Goal: Information Seeking & Learning: Learn about a topic

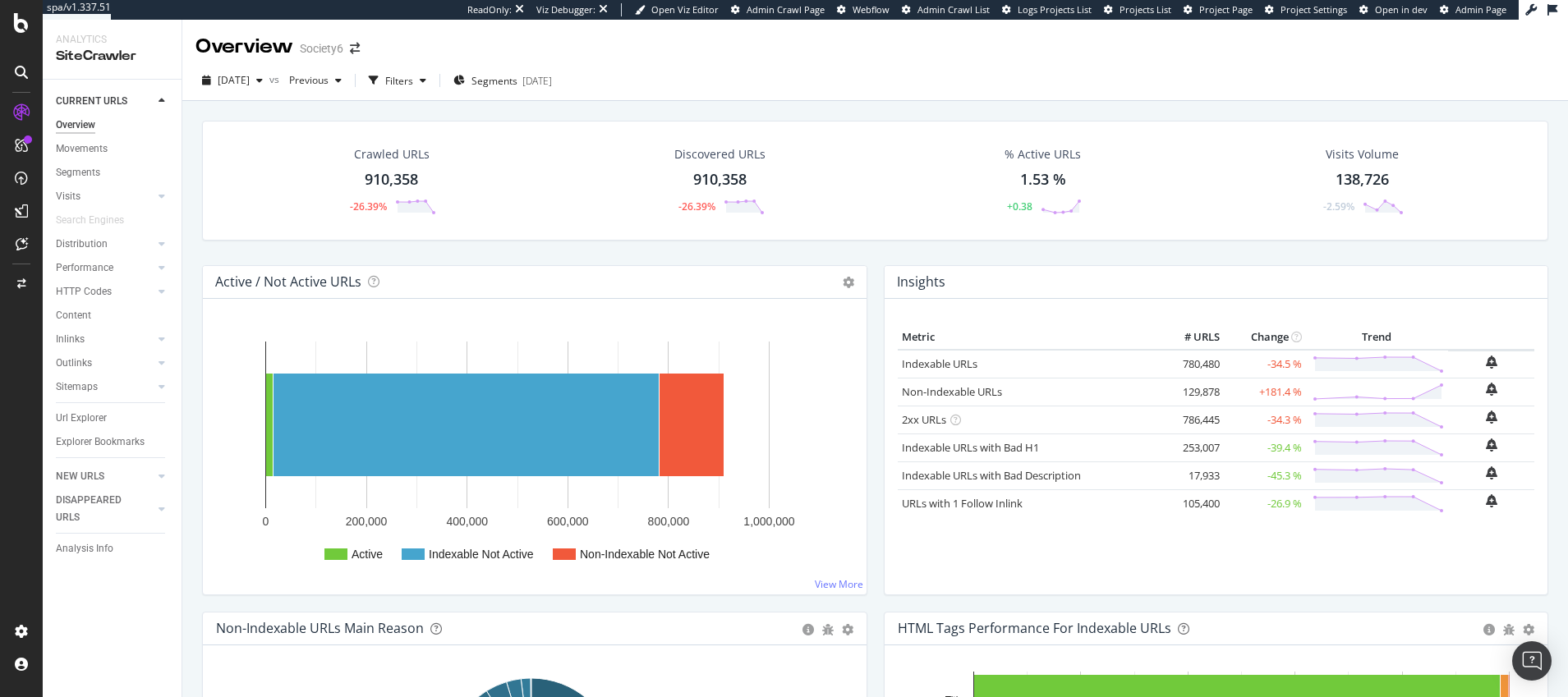
click at [77, 124] on div "Overview" at bounding box center [75, 125] width 39 height 17
click at [94, 154] on div "Overview" at bounding box center [84, 151] width 47 height 17
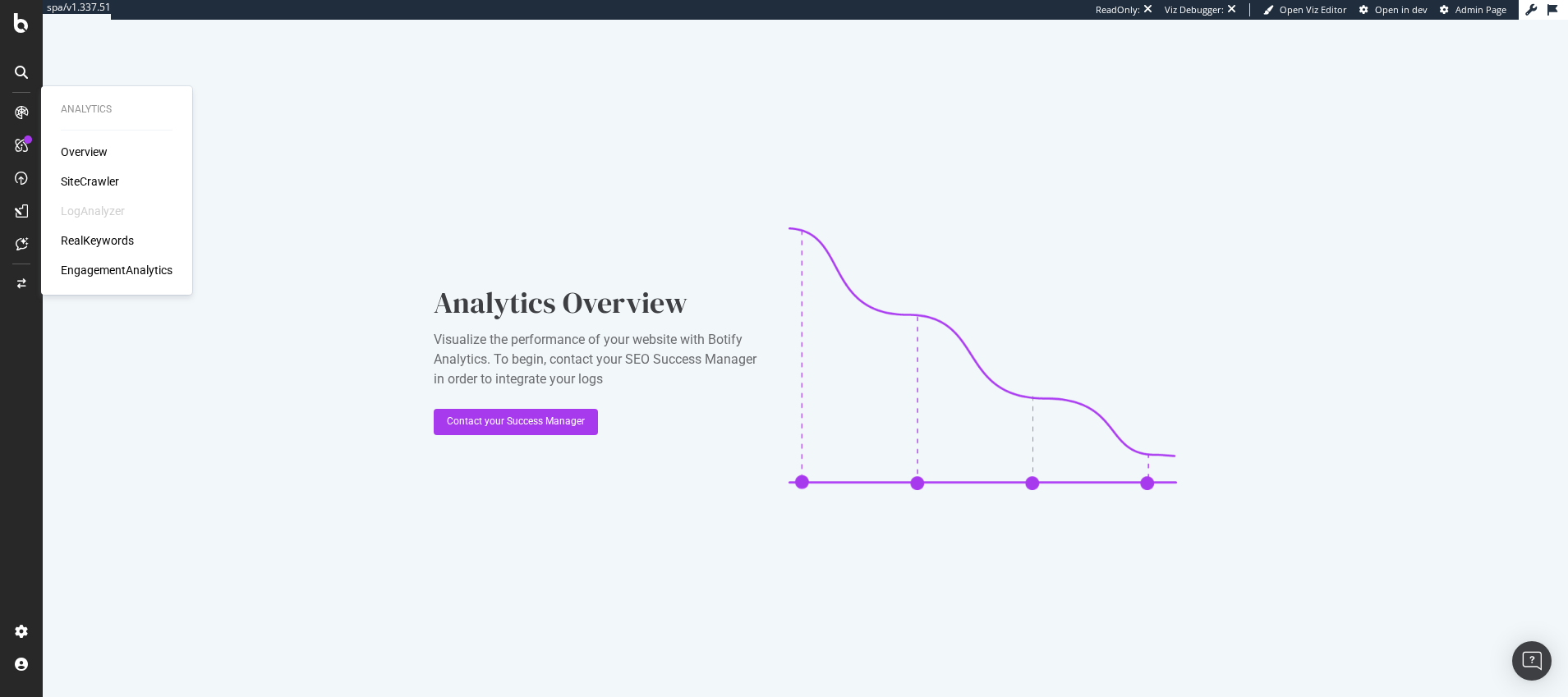
click at [88, 151] on div "Overview" at bounding box center [84, 151] width 47 height 17
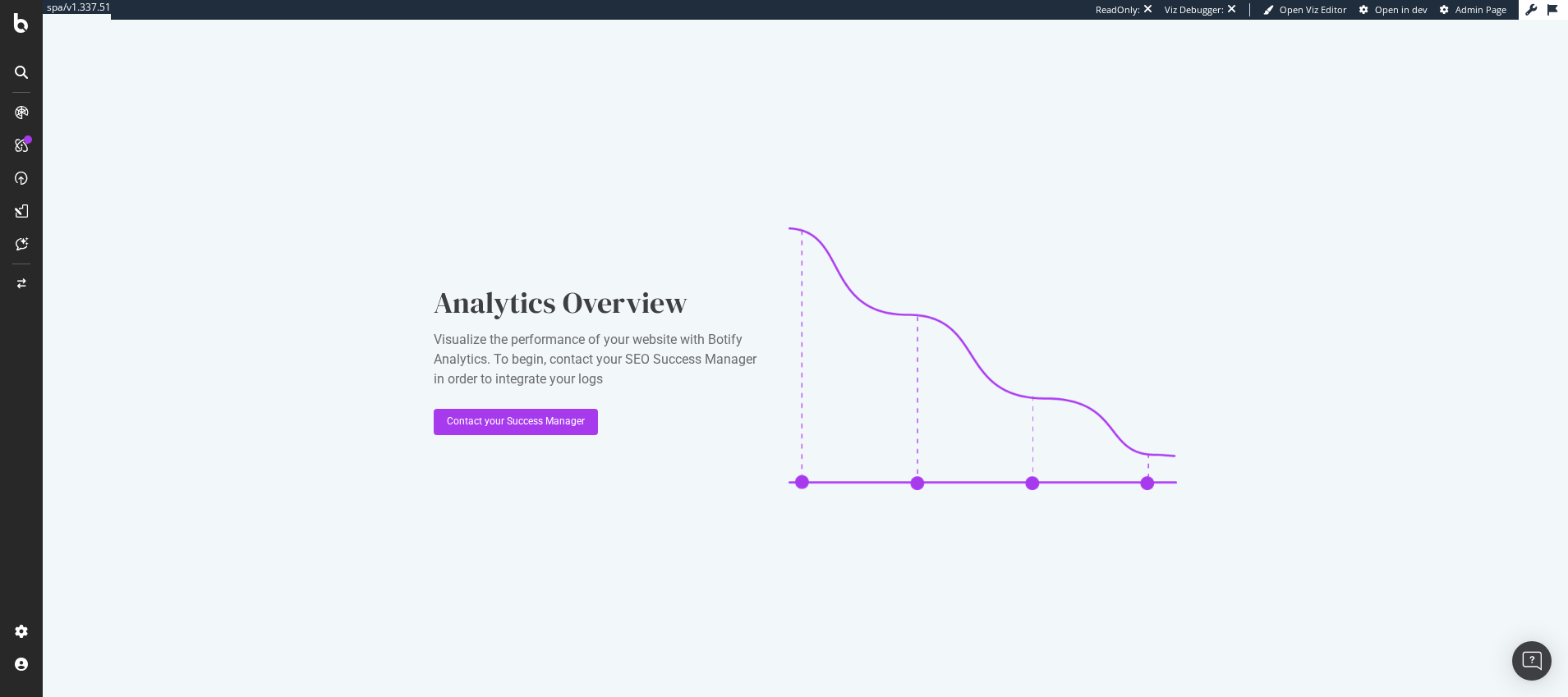
click at [20, 110] on icon at bounding box center [21, 112] width 13 height 13
click at [21, 110] on icon at bounding box center [21, 112] width 13 height 13
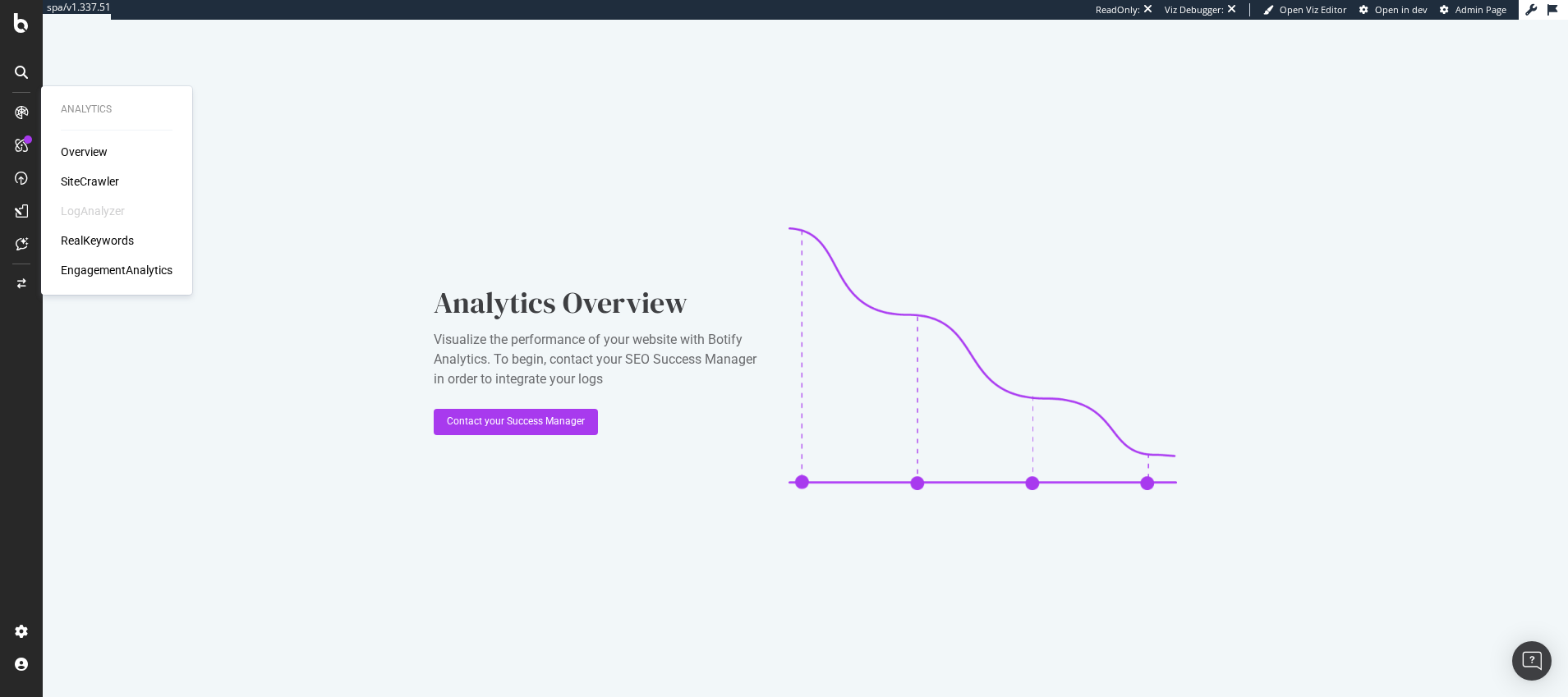
click at [97, 178] on div "SiteCrawler" at bounding box center [89, 181] width 59 height 17
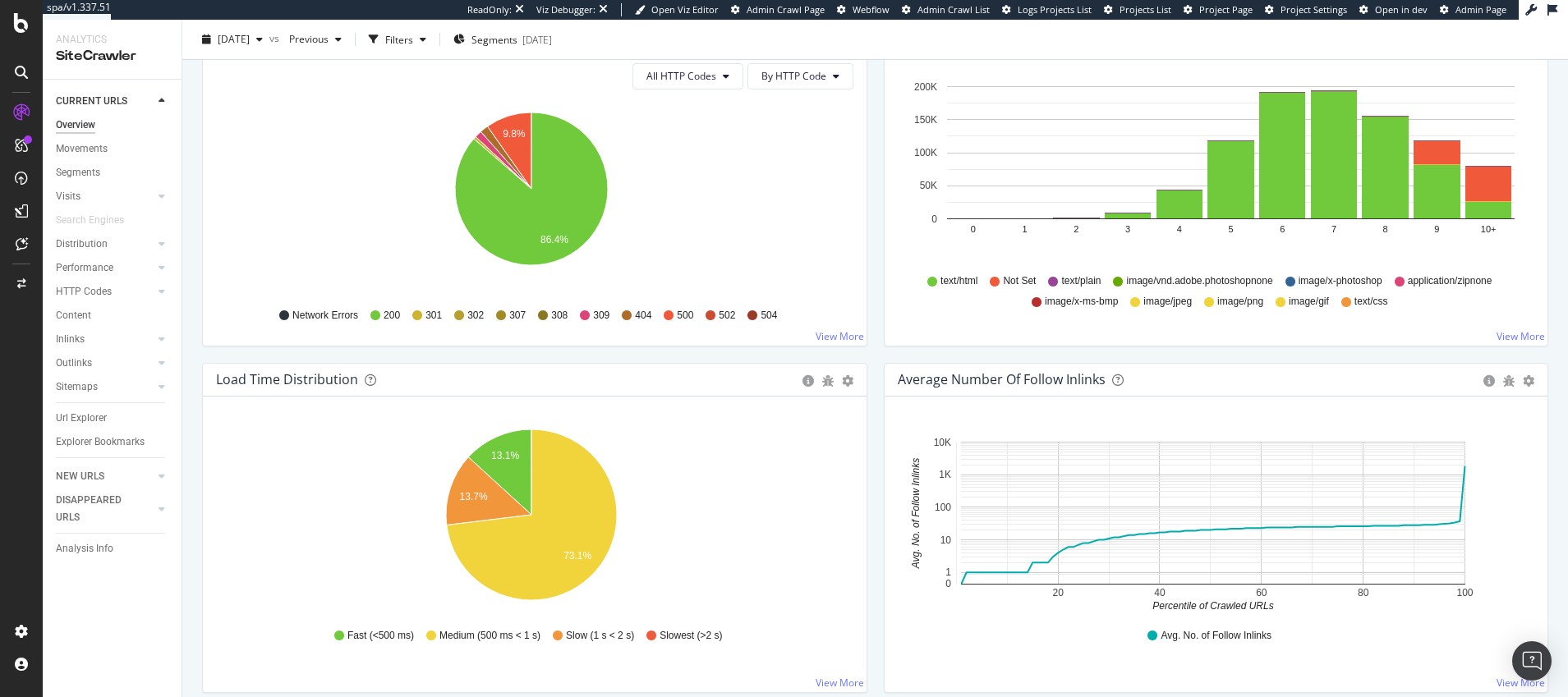
scroll to position [930, 0]
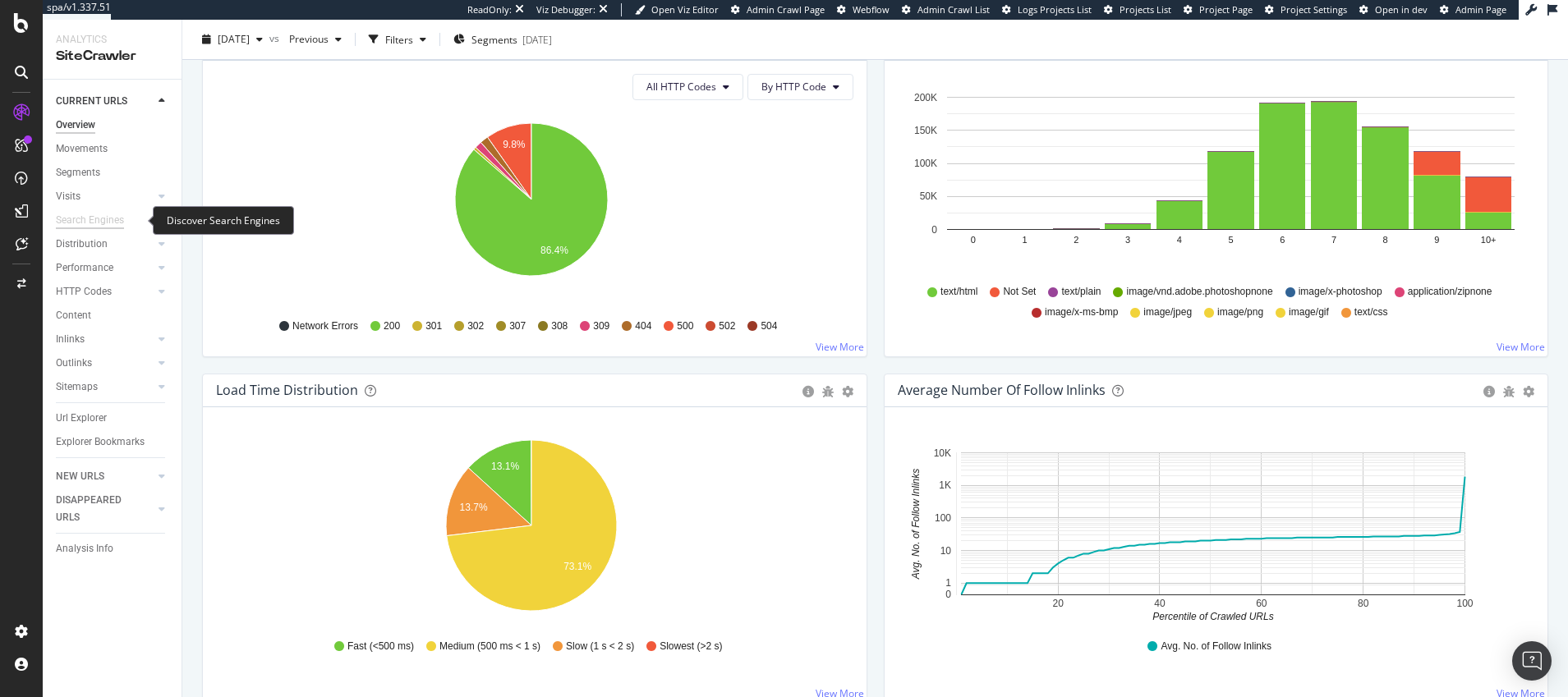
click at [74, 220] on div "Search Engines" at bounding box center [90, 220] width 68 height 17
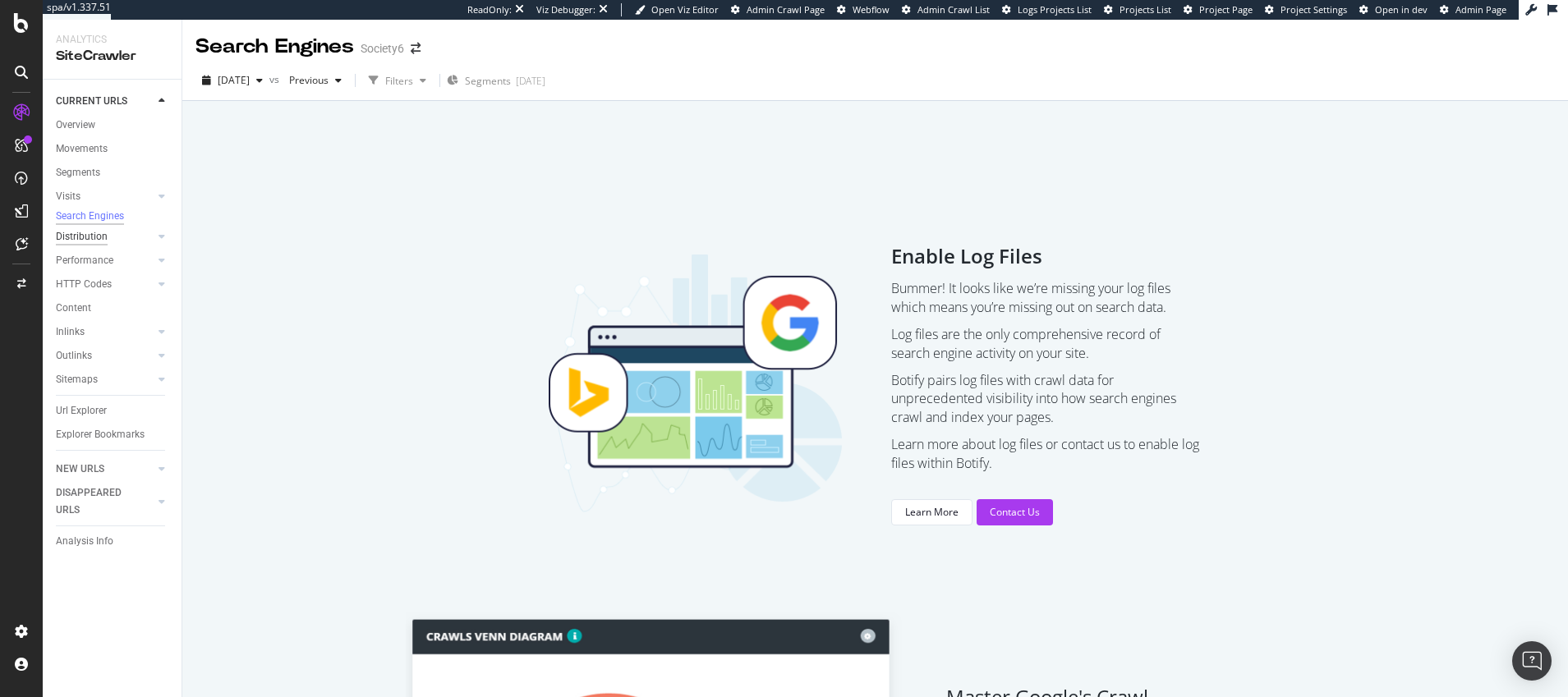
click at [77, 240] on div "Distribution" at bounding box center [81, 237] width 52 height 17
